Goal: Check status: Check status

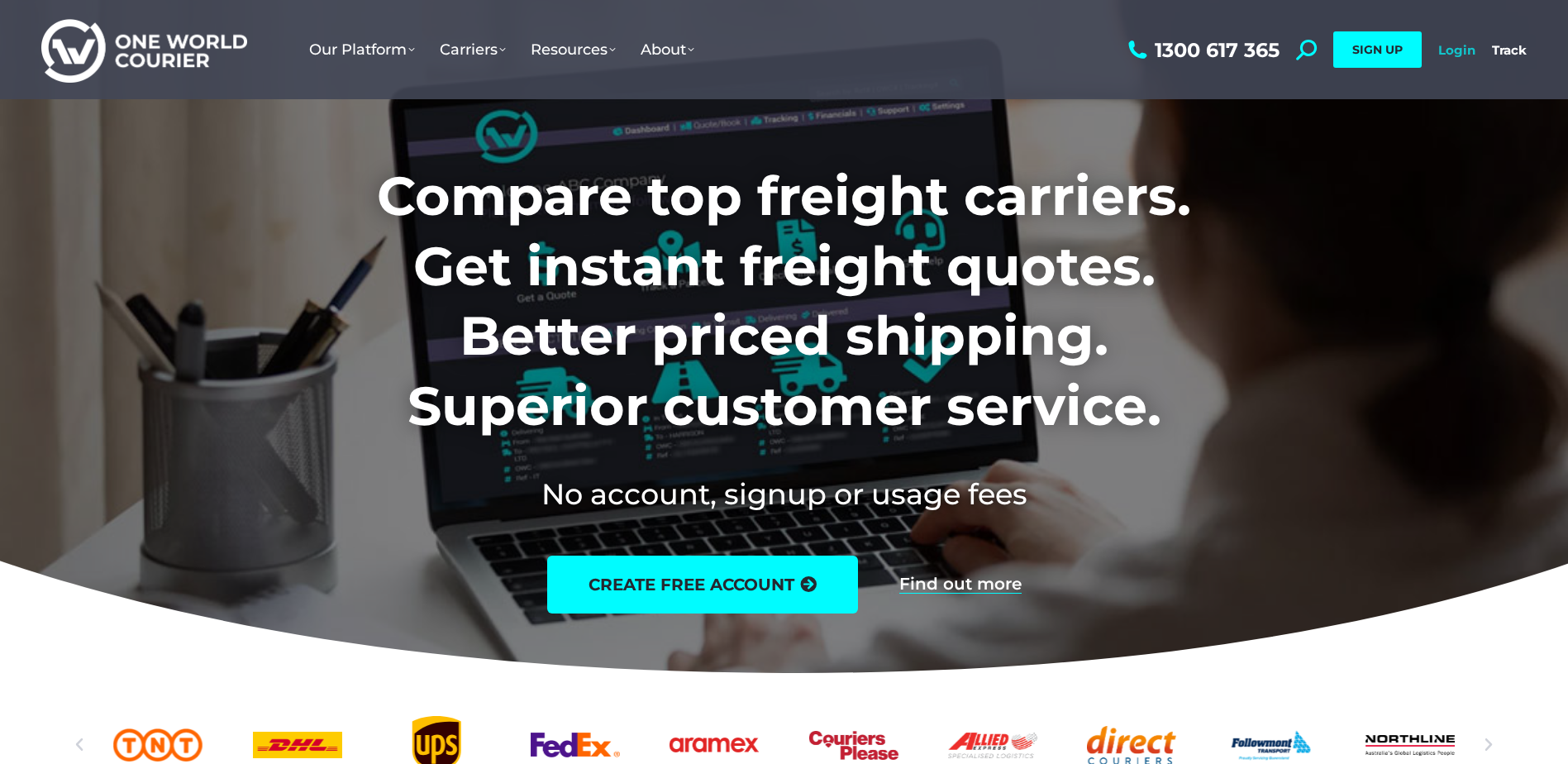
click at [1448, 49] on link "Login" at bounding box center [1457, 49] width 37 height 16
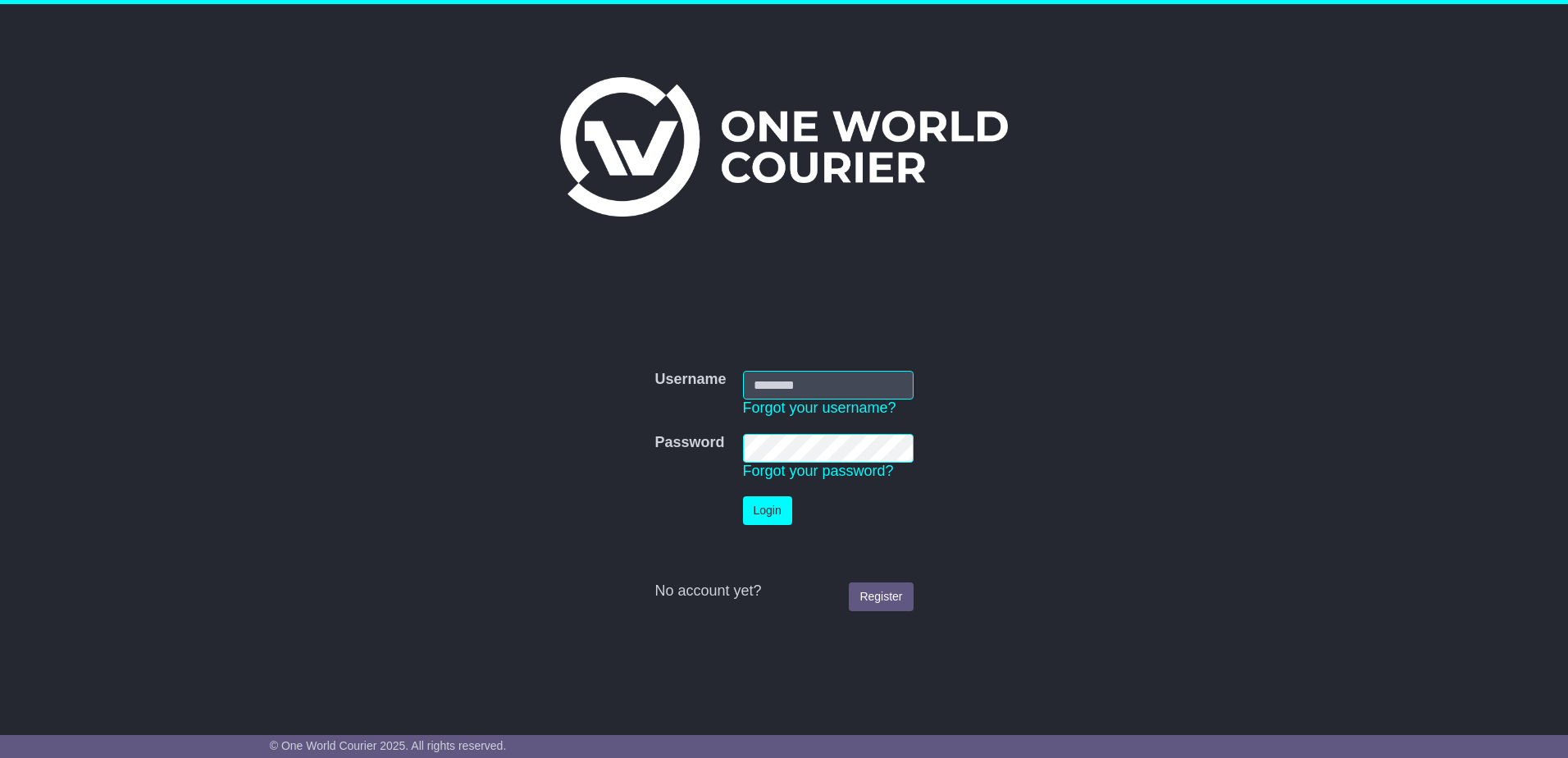
type input "**********"
click at [786, 500] on button "Login" at bounding box center [768, 511] width 49 height 28
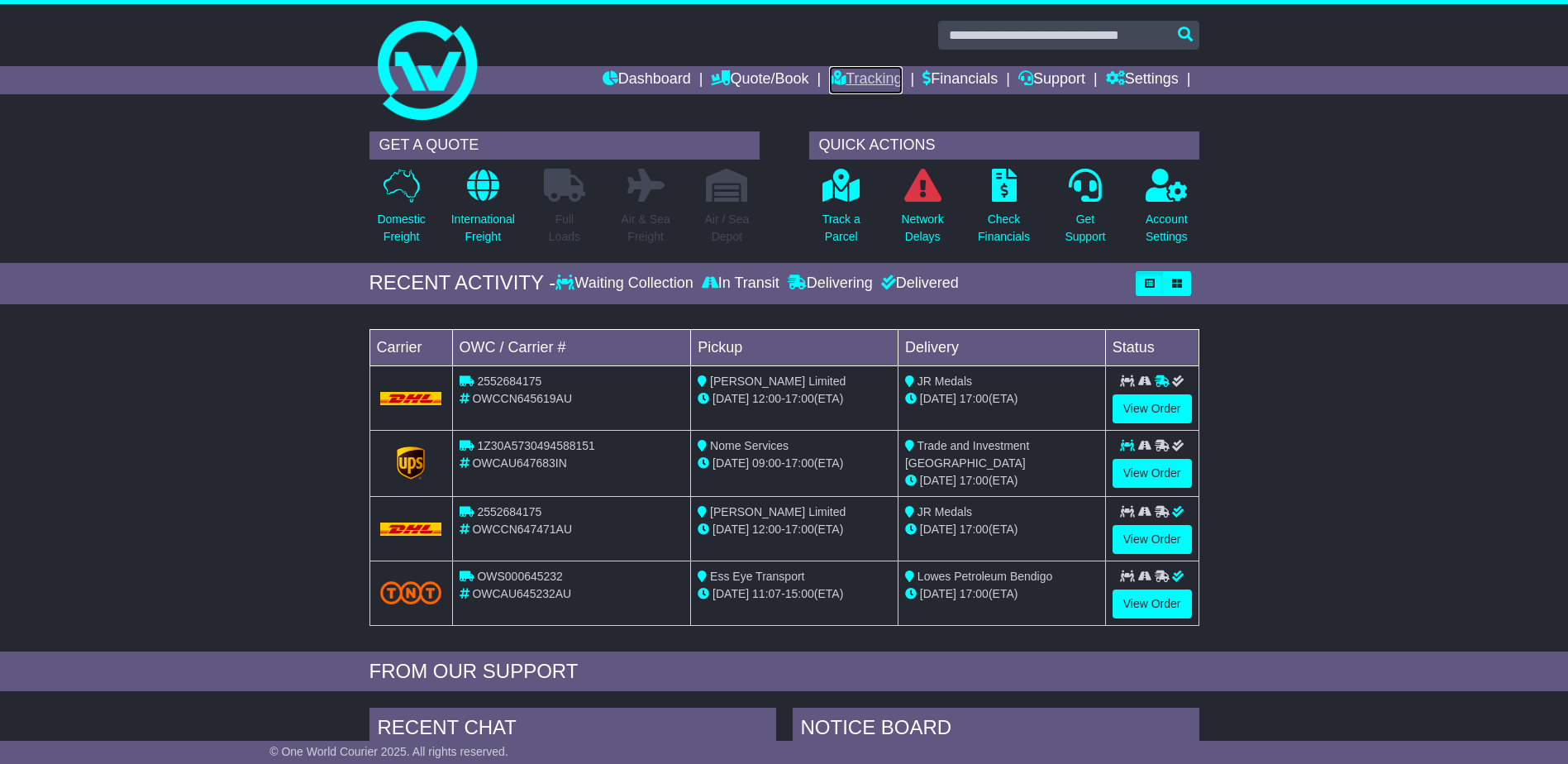
click at [869, 79] on link "Tracking" at bounding box center [865, 81] width 73 height 29
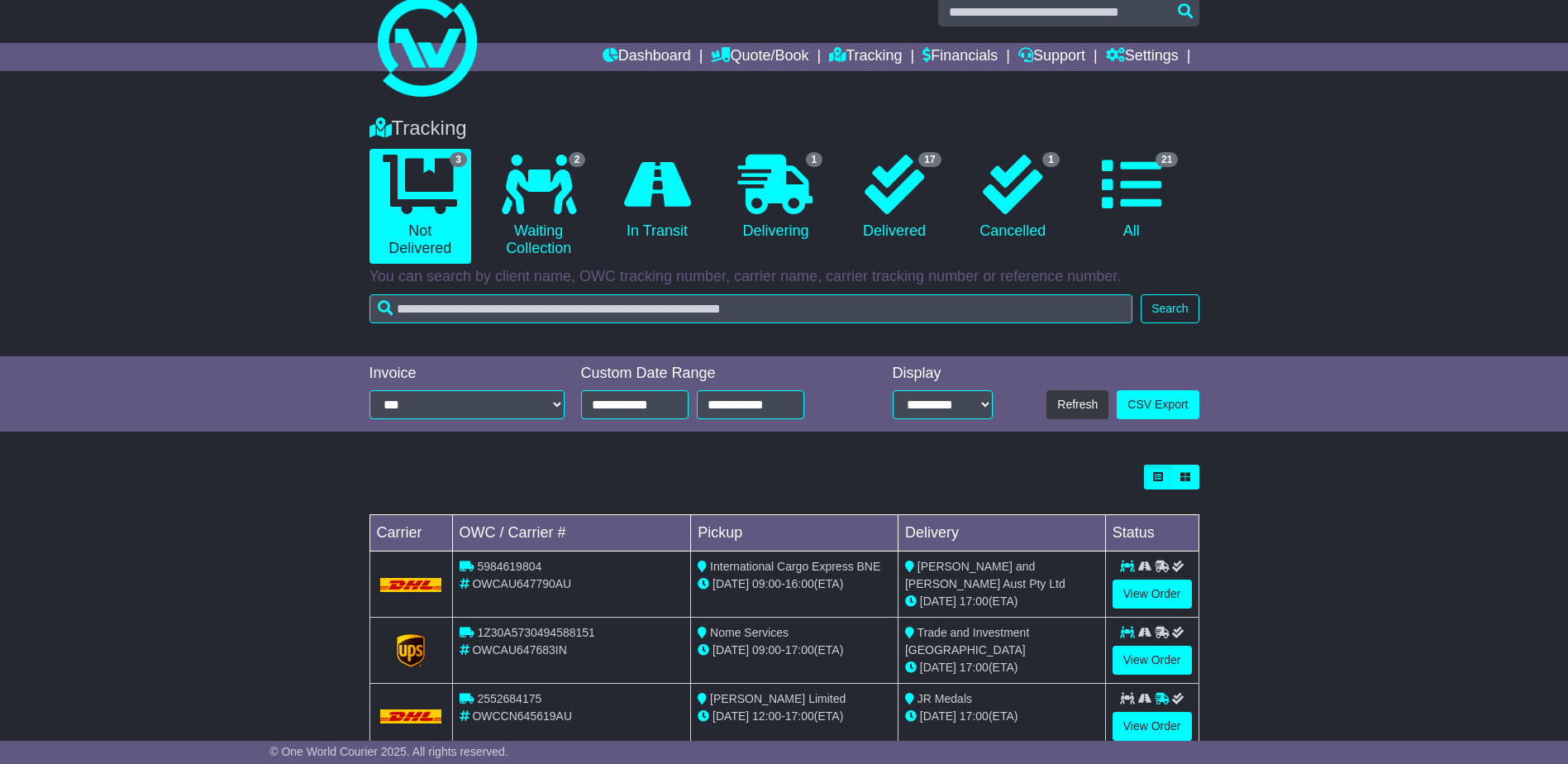
scroll to position [65, 0]
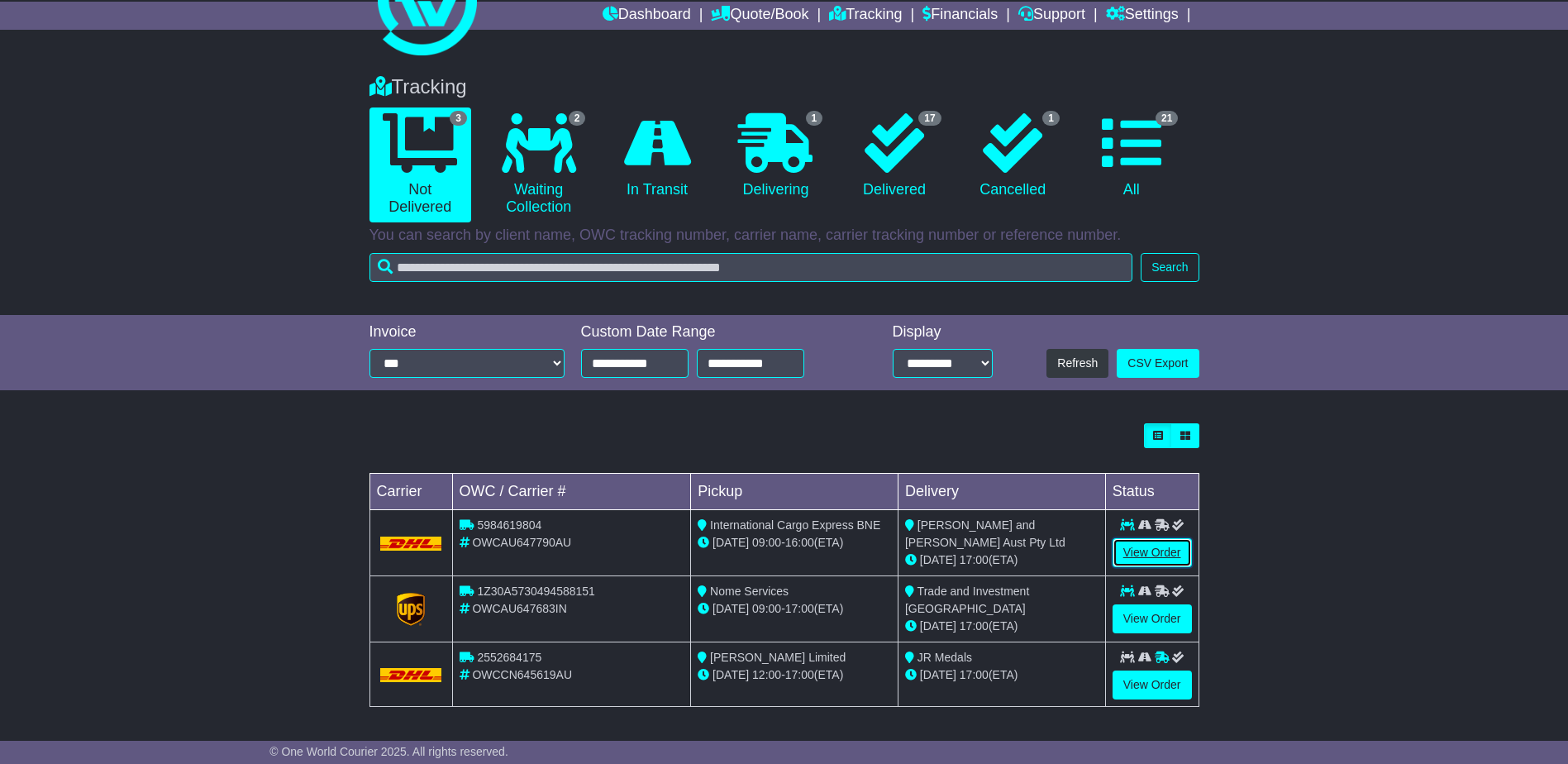
click at [1157, 552] on link "View Order" at bounding box center [1153, 553] width 80 height 29
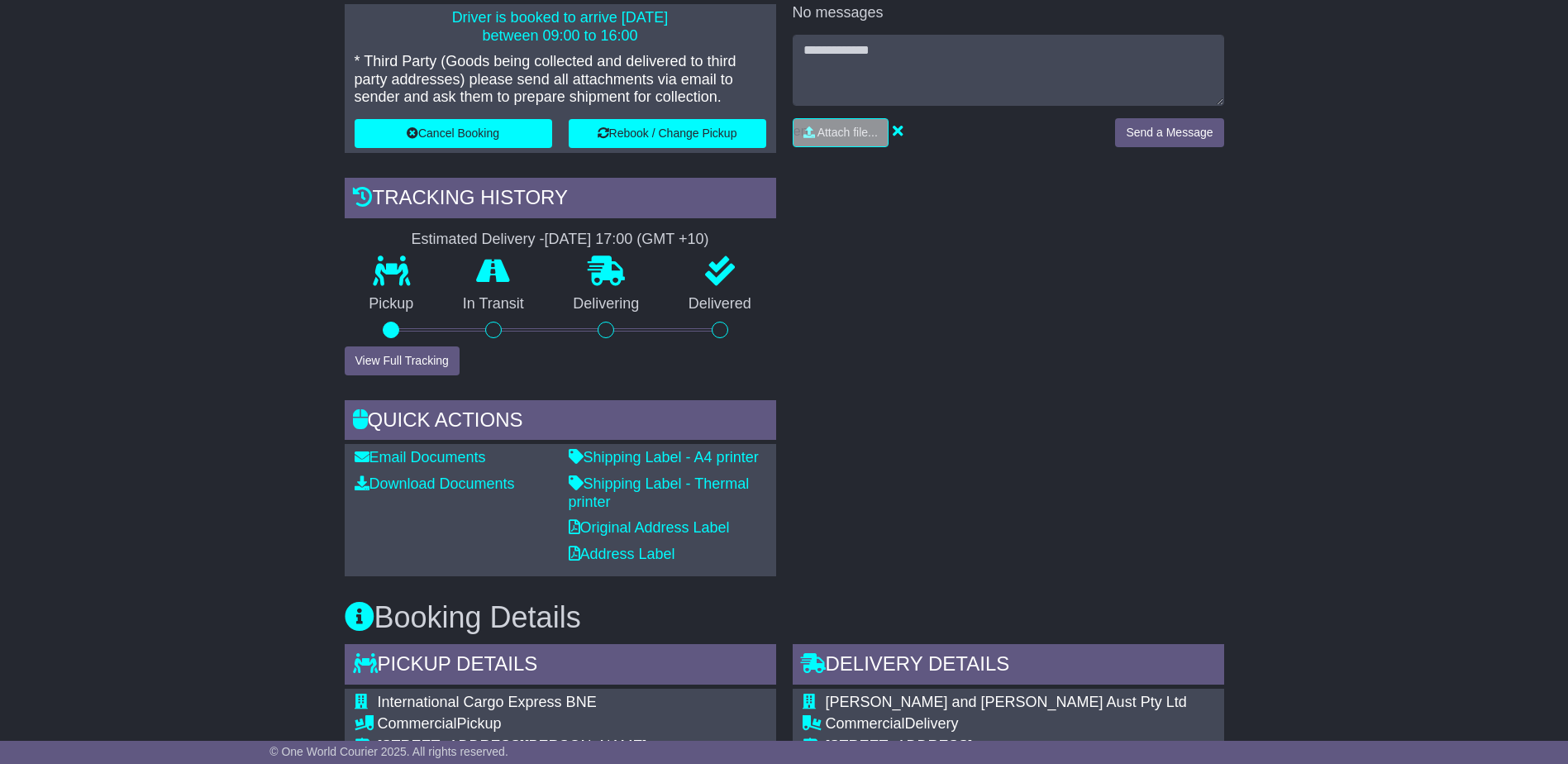
scroll to position [413, 0]
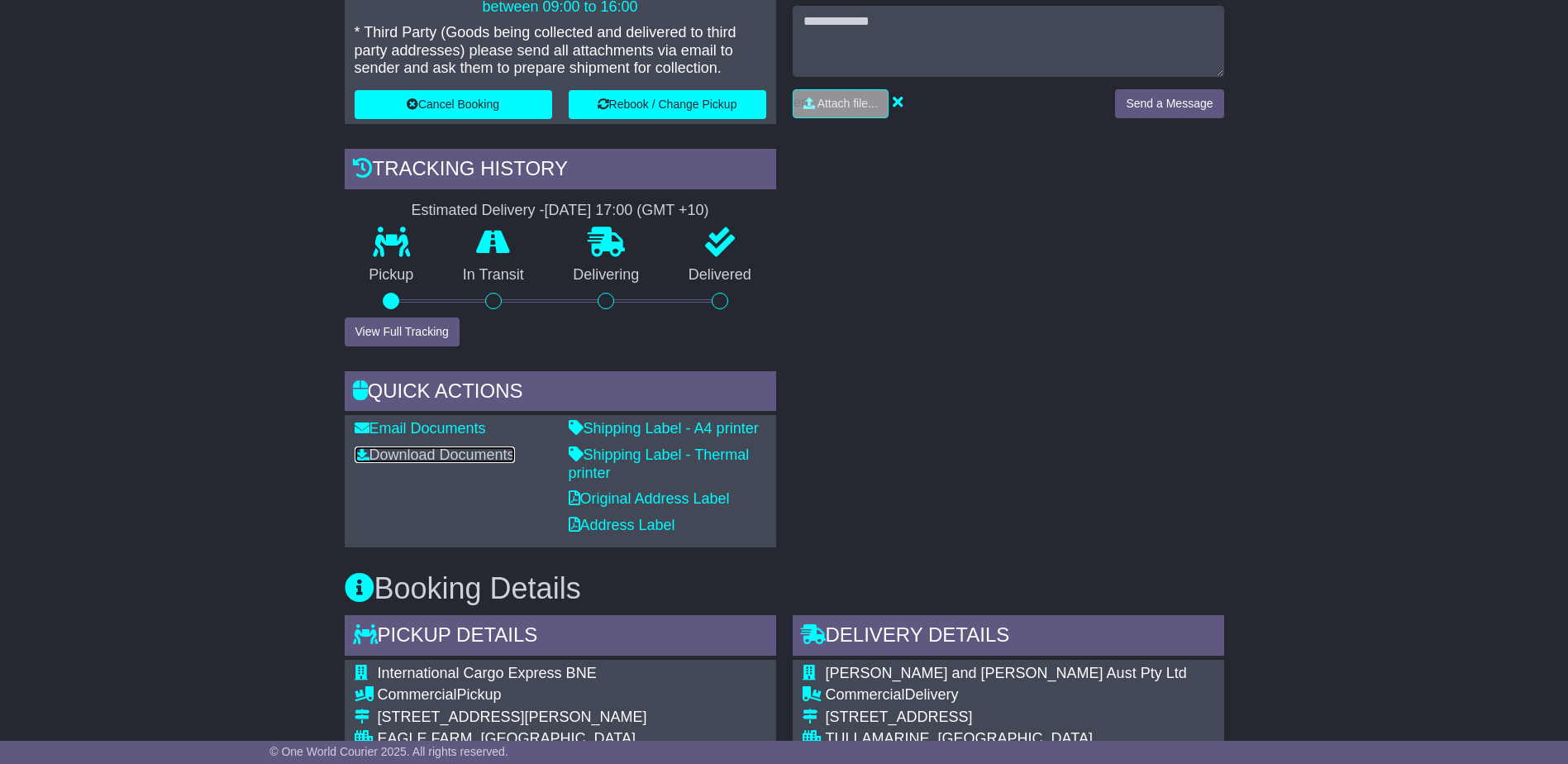
click at [478, 452] on link "Download Documents" at bounding box center [434, 454] width 161 height 16
